Goal: Find specific page/section: Find specific page/section

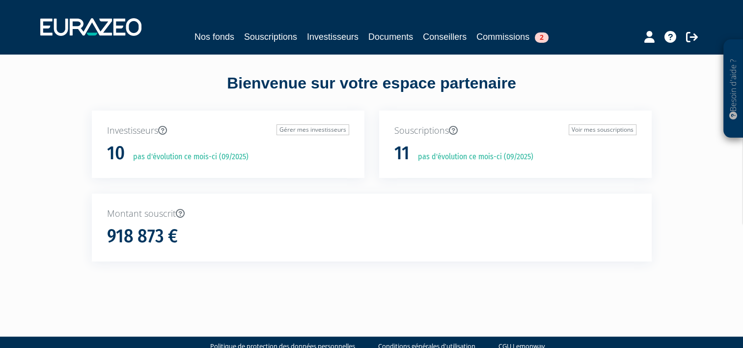
click at [146, 132] on p "Investisseurs Gérer mes investisseurs" at bounding box center [228, 130] width 242 height 13
click at [344, 31] on link "Investisseurs" at bounding box center [333, 37] width 52 height 14
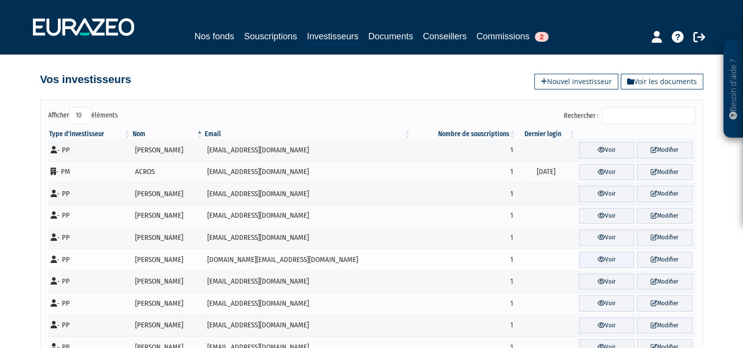
click at [604, 259] on link "Voir" at bounding box center [606, 260] width 55 height 16
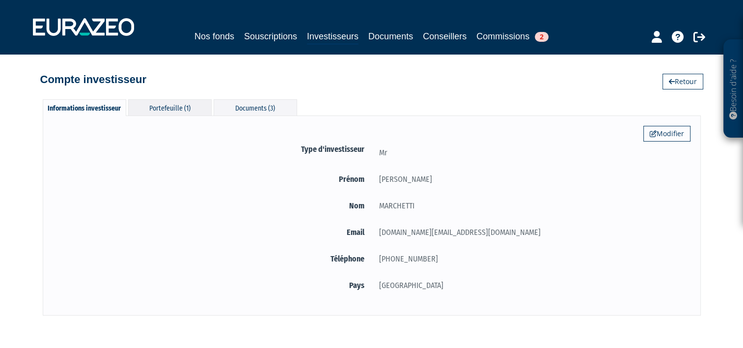
click at [168, 108] on div "Portefeuille (1)" at bounding box center [170, 107] width 84 height 16
